Goal: Information Seeking & Learning: Stay updated

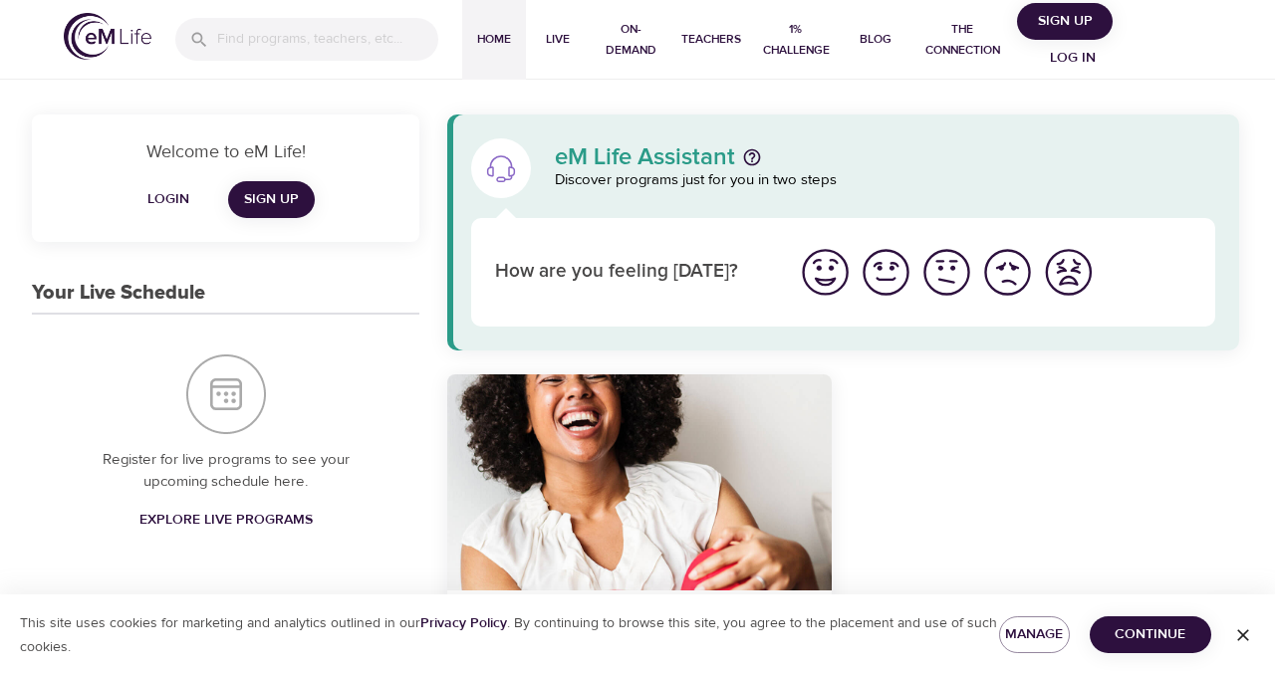
click at [1077, 48] on span "Log in" at bounding box center [1073, 58] width 80 height 25
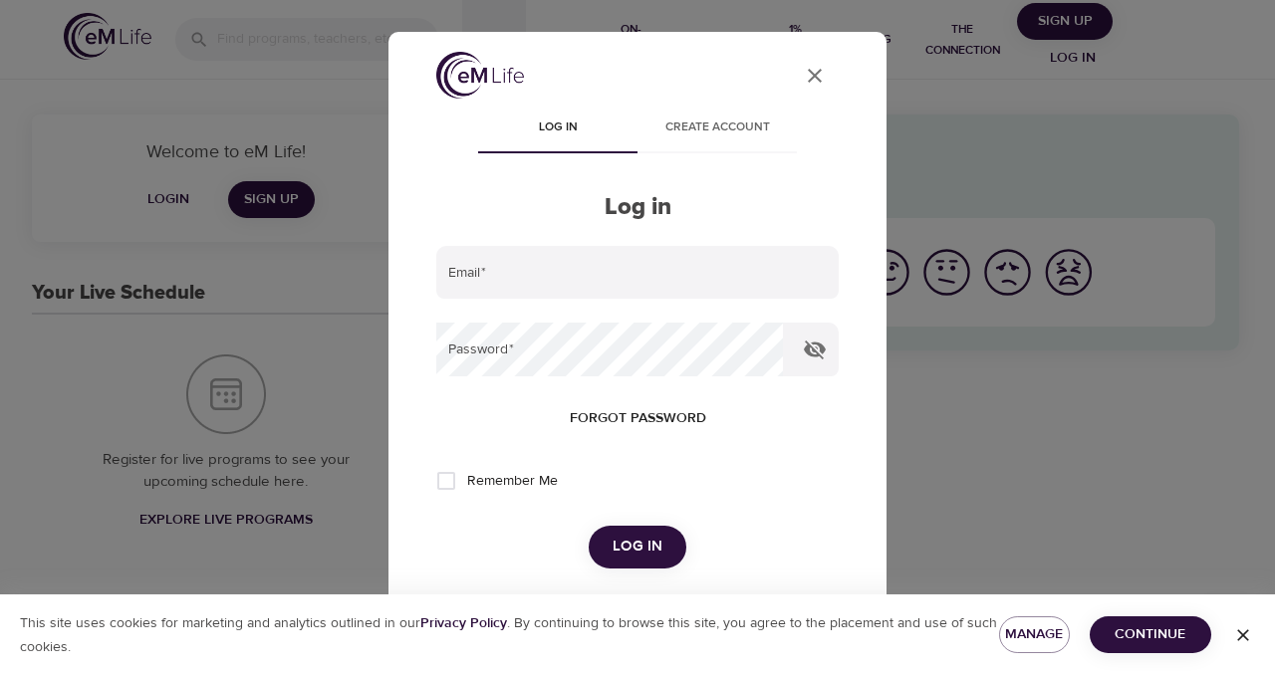
type input "[PERSON_NAME][DOMAIN_NAME][EMAIL_ADDRESS][DOMAIN_NAME]"
click at [641, 542] on span "Log in" at bounding box center [637, 547] width 50 height 26
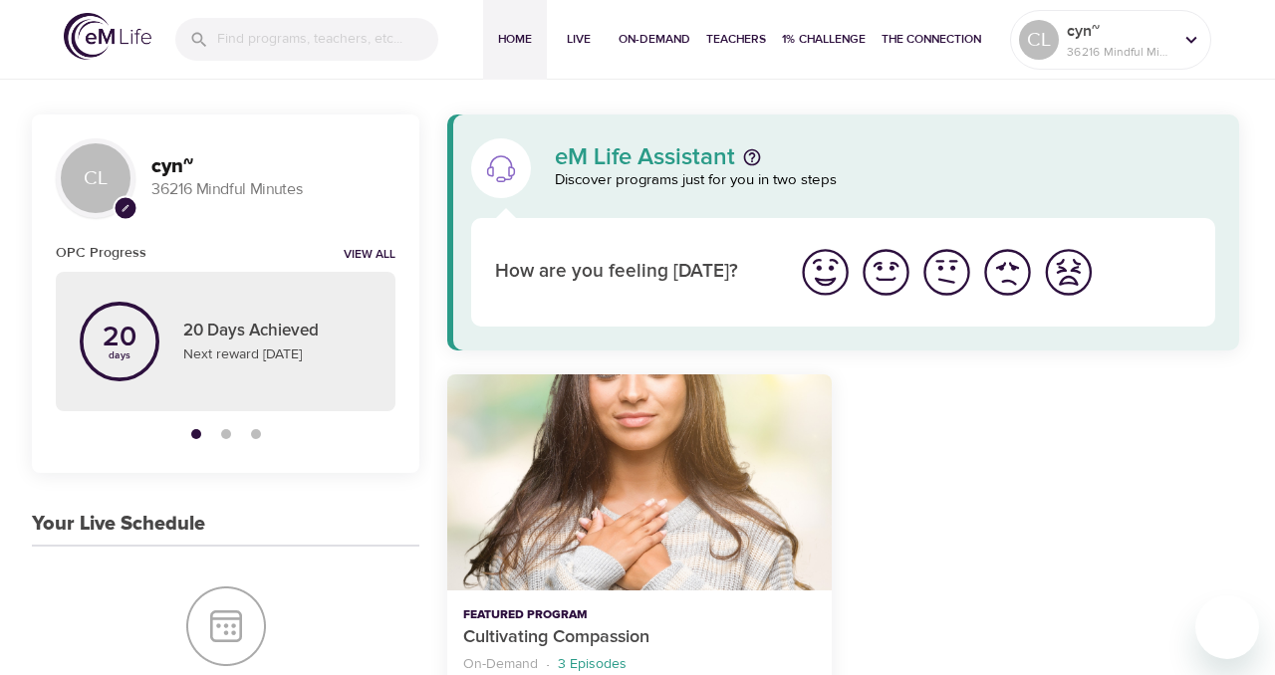
click at [289, 15] on div at bounding box center [306, 39] width 295 height 74
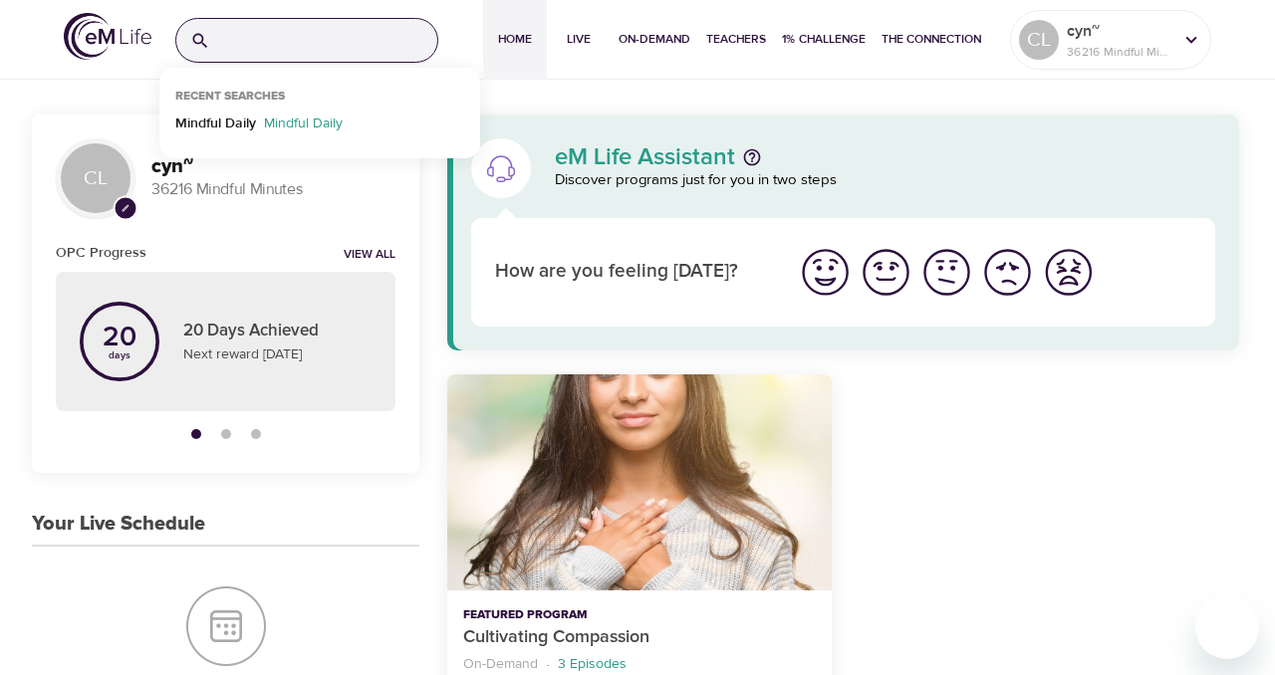
click at [287, 39] on input "search" at bounding box center [327, 40] width 219 height 43
click at [224, 116] on p "Mindful Daily" at bounding box center [215, 128] width 81 height 29
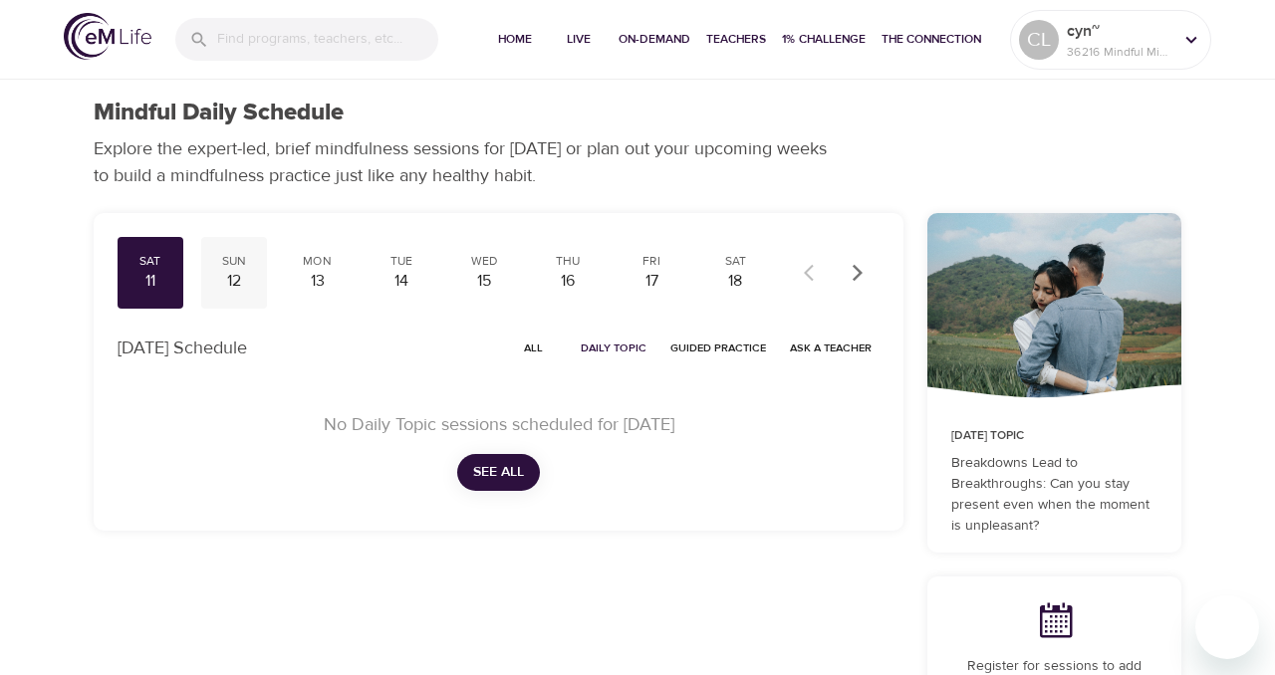
click at [234, 282] on div "12" at bounding box center [234, 281] width 50 height 23
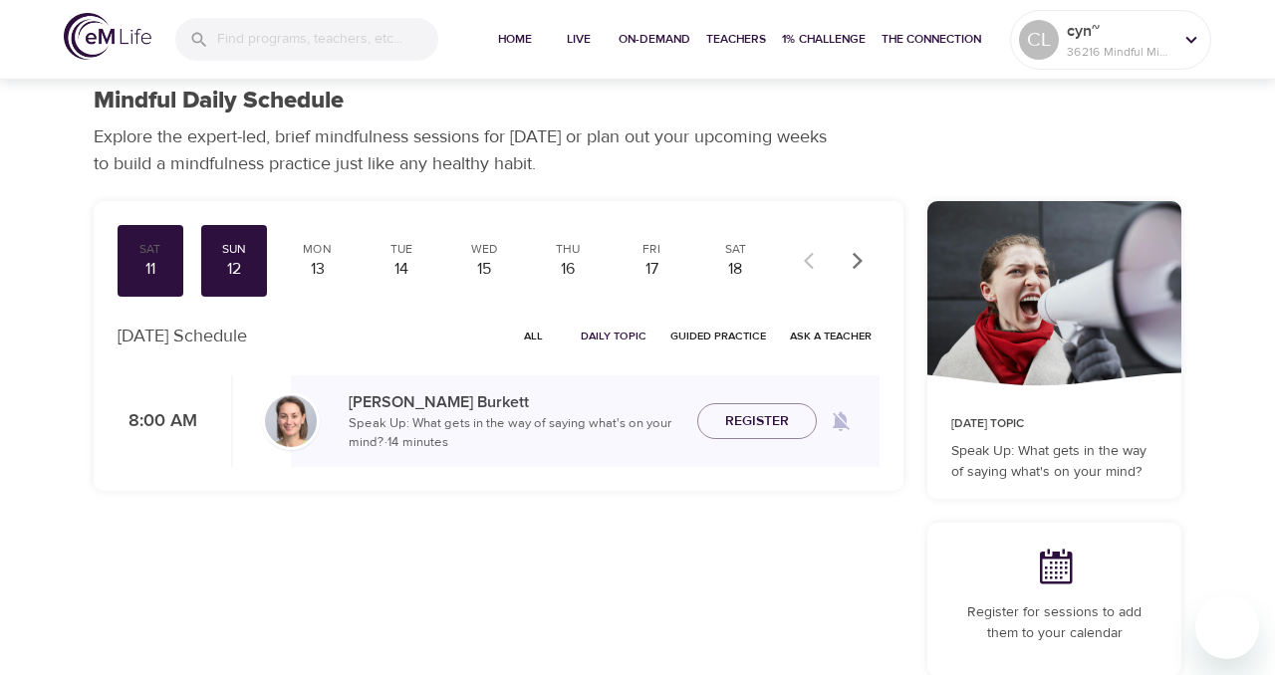
scroll to position [23, 0]
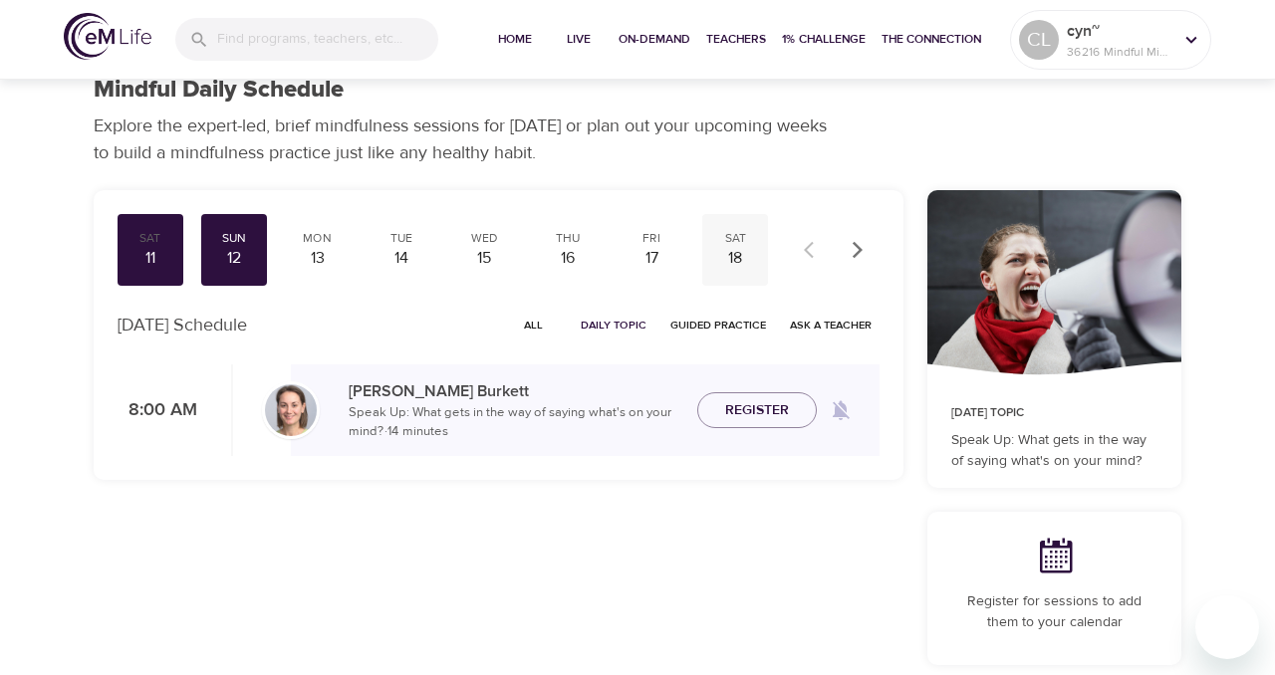
click at [739, 263] on div "18" at bounding box center [735, 258] width 50 height 23
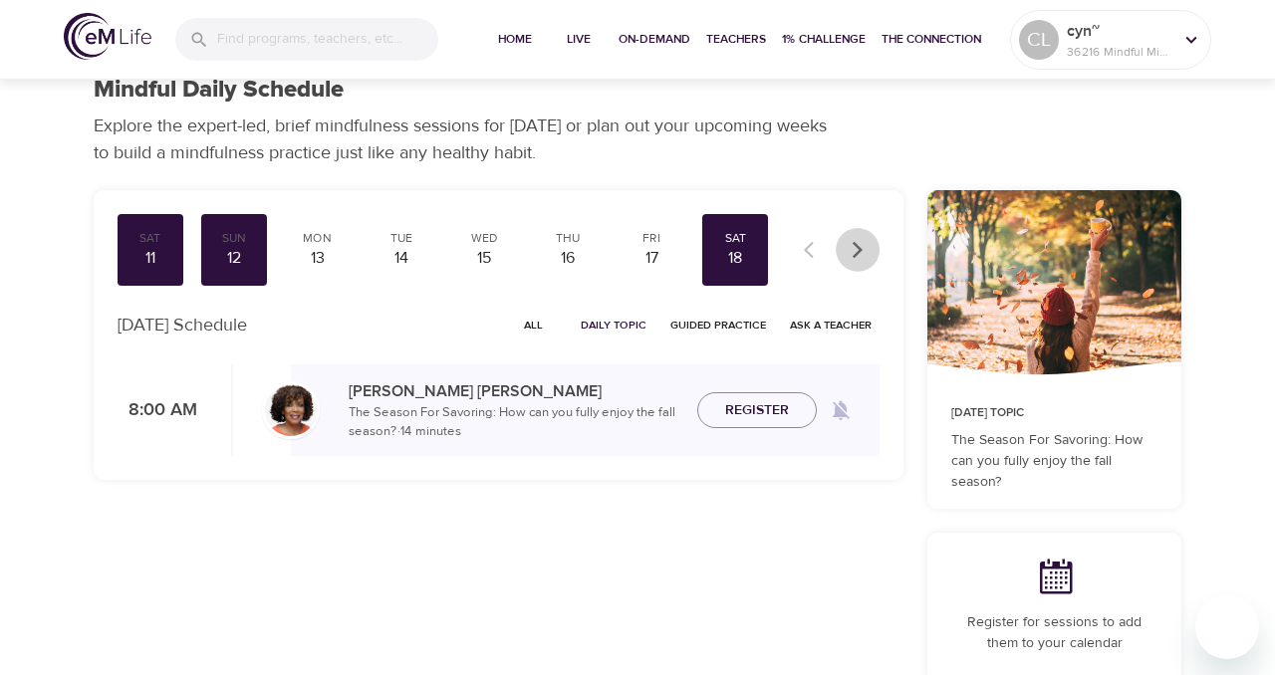
click at [858, 251] on icon "button" at bounding box center [857, 249] width 10 height 17
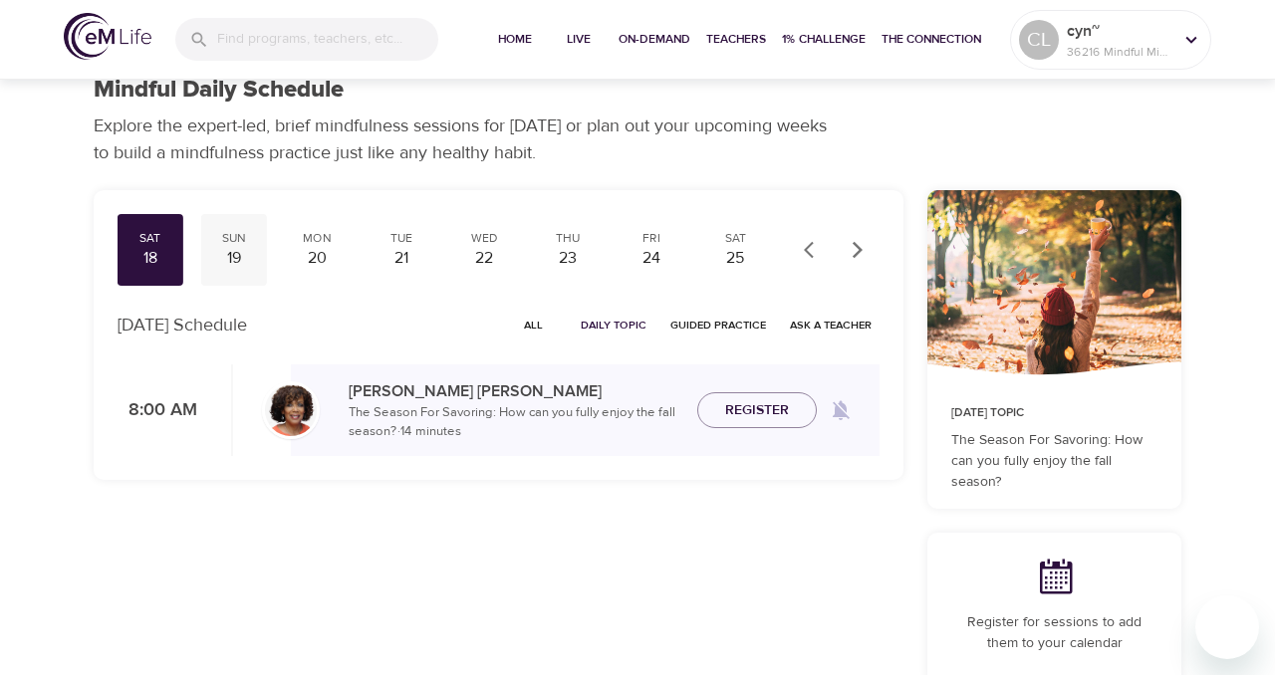
click at [239, 262] on div "19" at bounding box center [234, 258] width 50 height 23
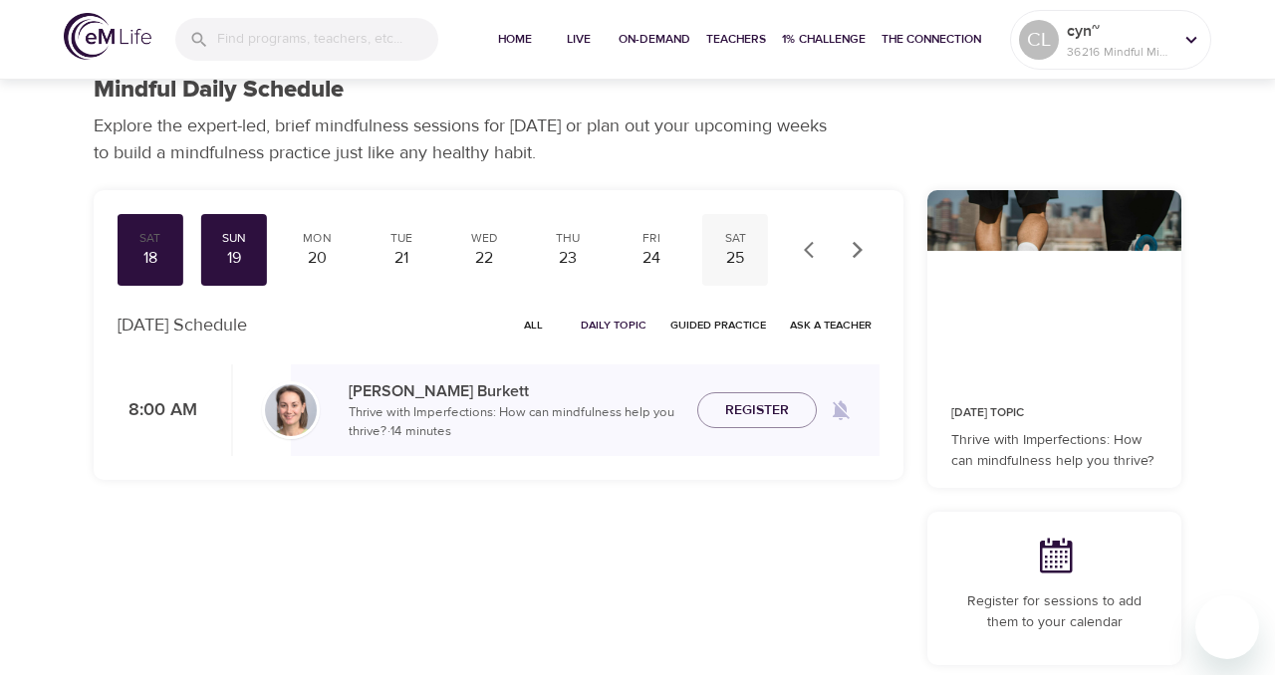
click at [741, 261] on div "25" at bounding box center [735, 258] width 50 height 23
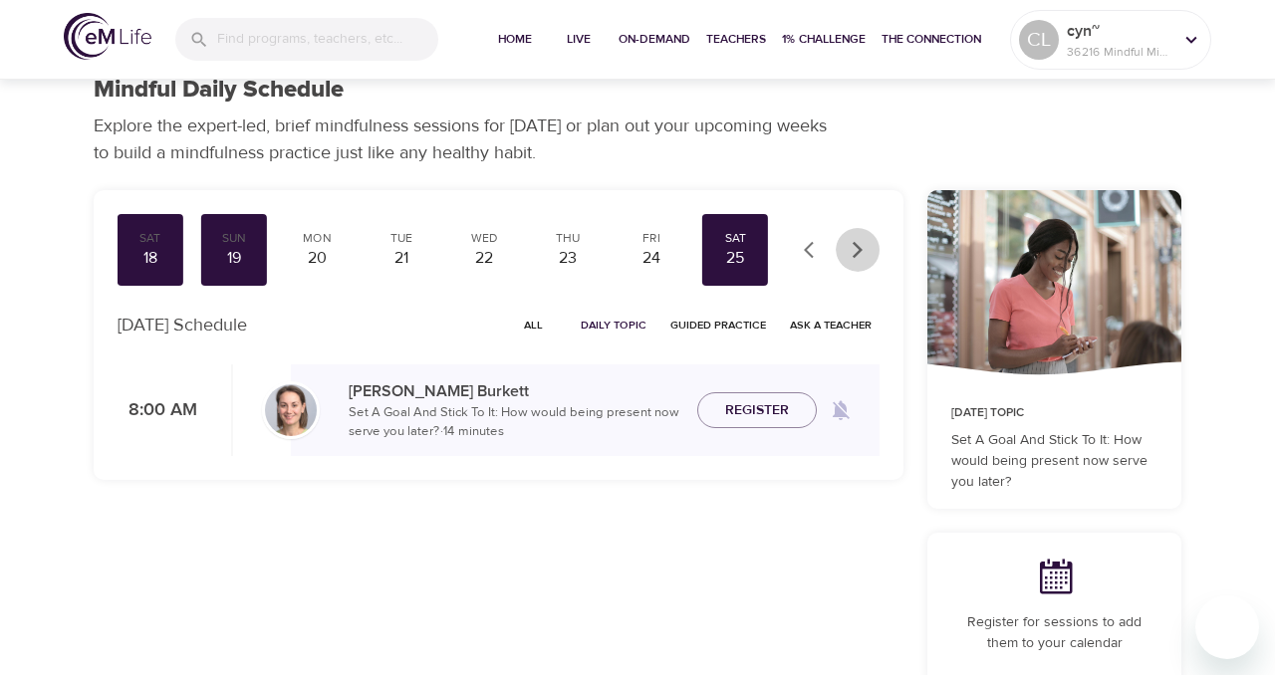
click at [859, 248] on icon "button" at bounding box center [857, 249] width 10 height 17
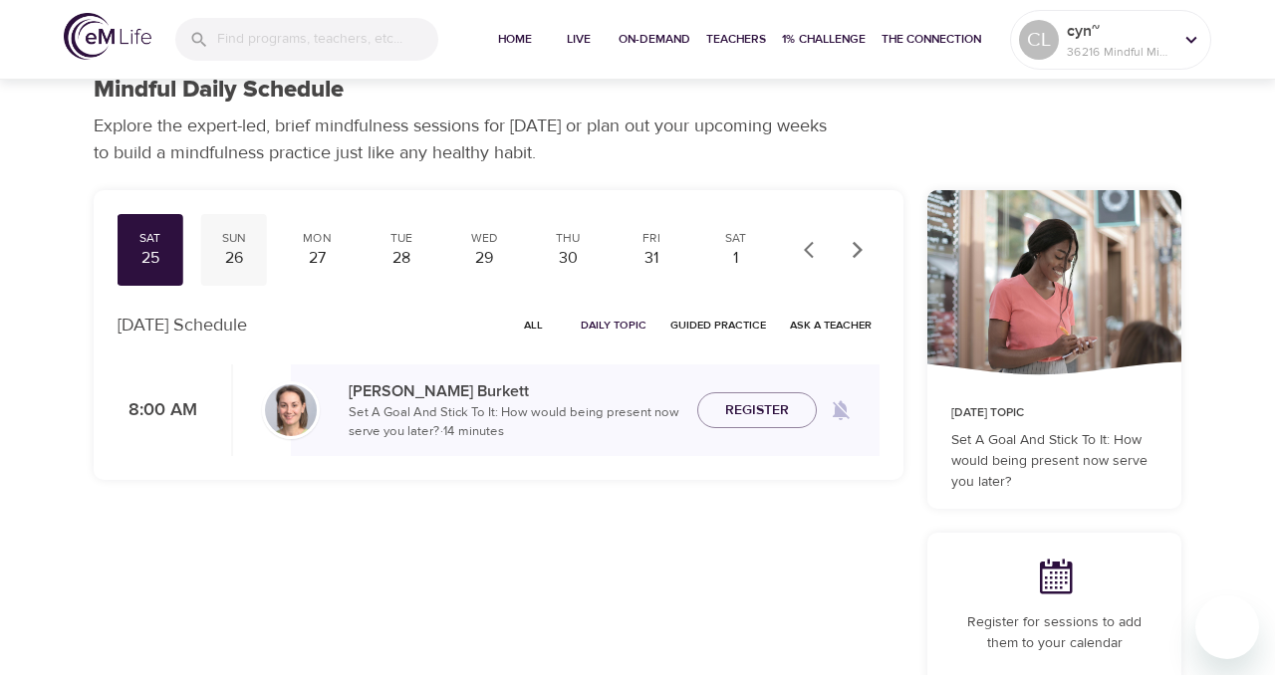
click at [235, 257] on div "26" at bounding box center [234, 258] width 50 height 23
